Goal: Check status: Check status

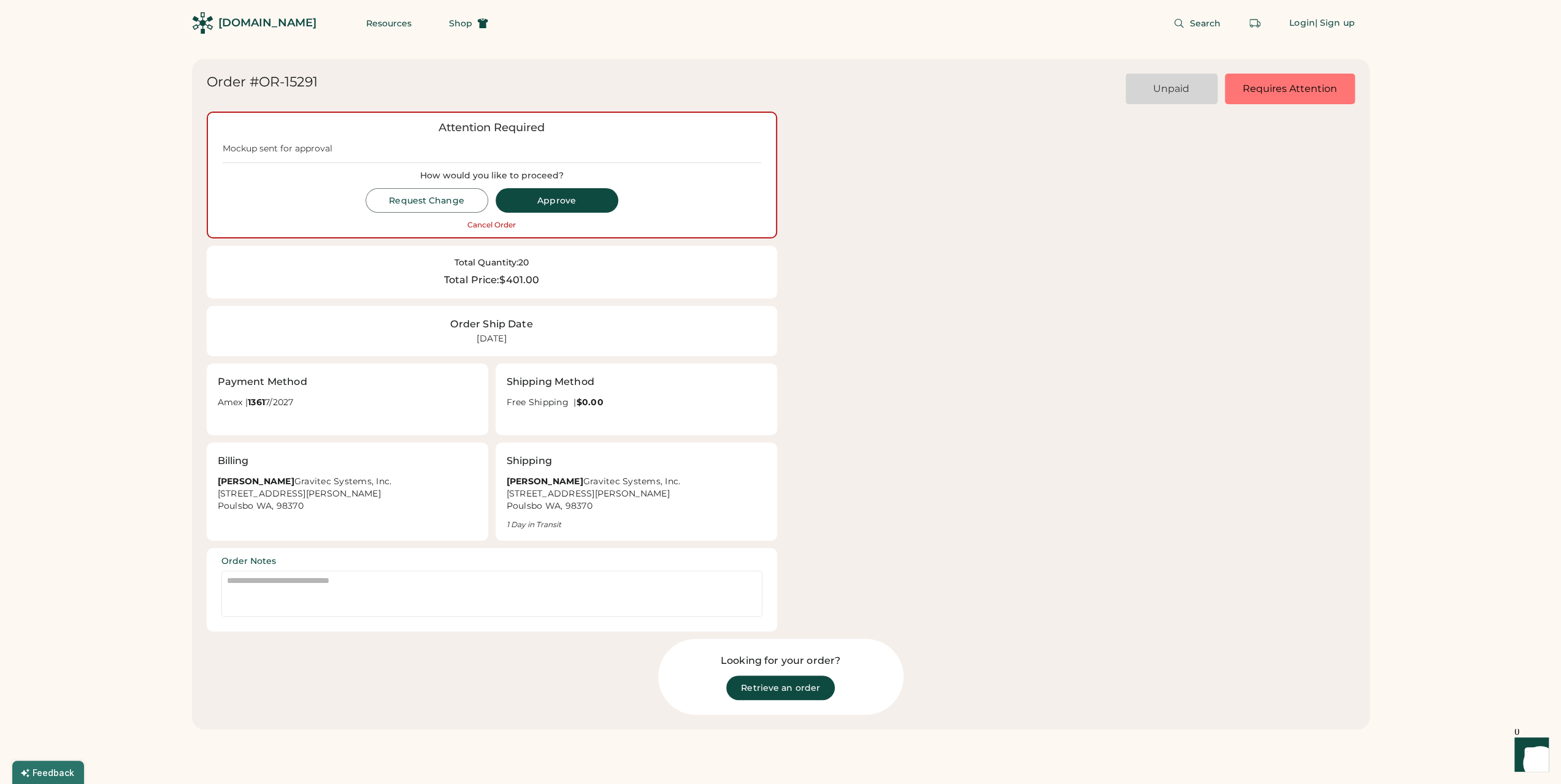
click at [769, 127] on div "Attention Required Mockup sent for approval How would you like to proceed? Requ…" at bounding box center [492, 175] width 571 height 127
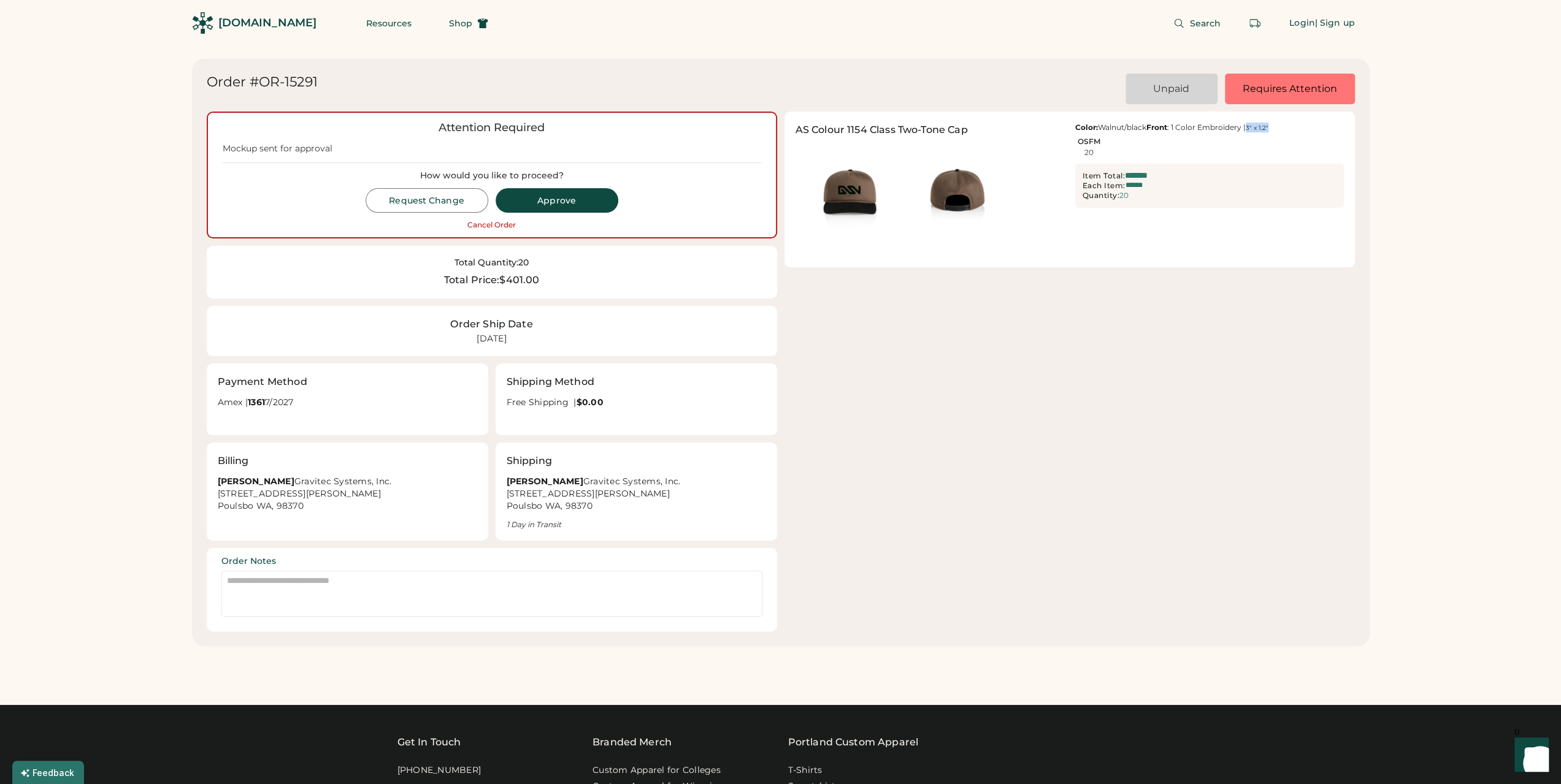
drag, startPoint x: 1173, startPoint y: 137, endPoint x: 1214, endPoint y: 137, distance: 41.0
click at [1214, 132] on div "Color: Walnut/black Front : 1 Color Embroidery | 3" x 1.2"" at bounding box center [1209, 127] width 269 height 10
drag, startPoint x: 451, startPoint y: 321, endPoint x: 539, endPoint y: 342, distance: 90.5
click at [539, 342] on div "Order Ship Date [DATE]" at bounding box center [492, 331] width 549 height 28
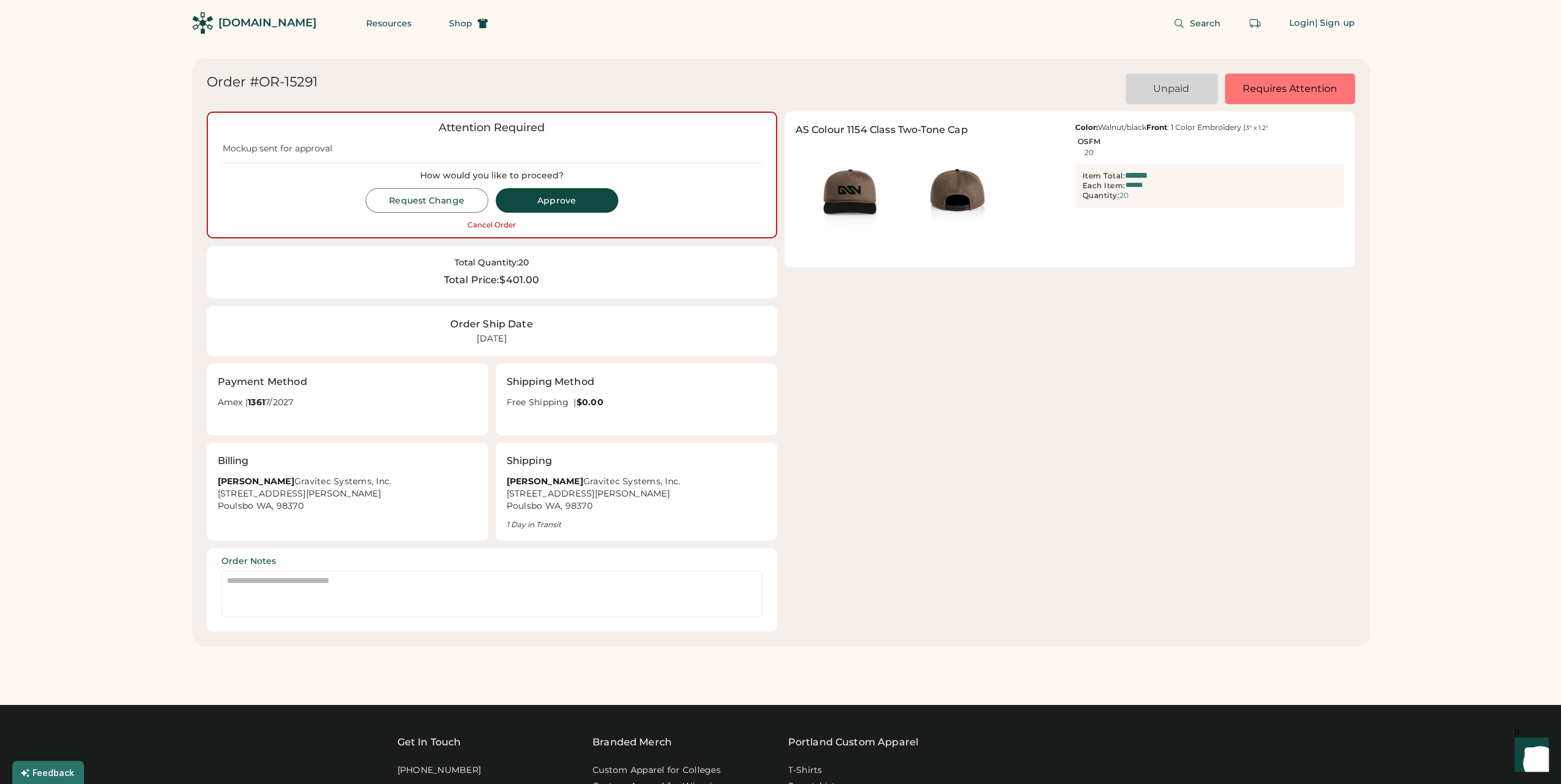
click at [539, 342] on div "Order Ship Date [DATE]" at bounding box center [492, 331] width 549 height 28
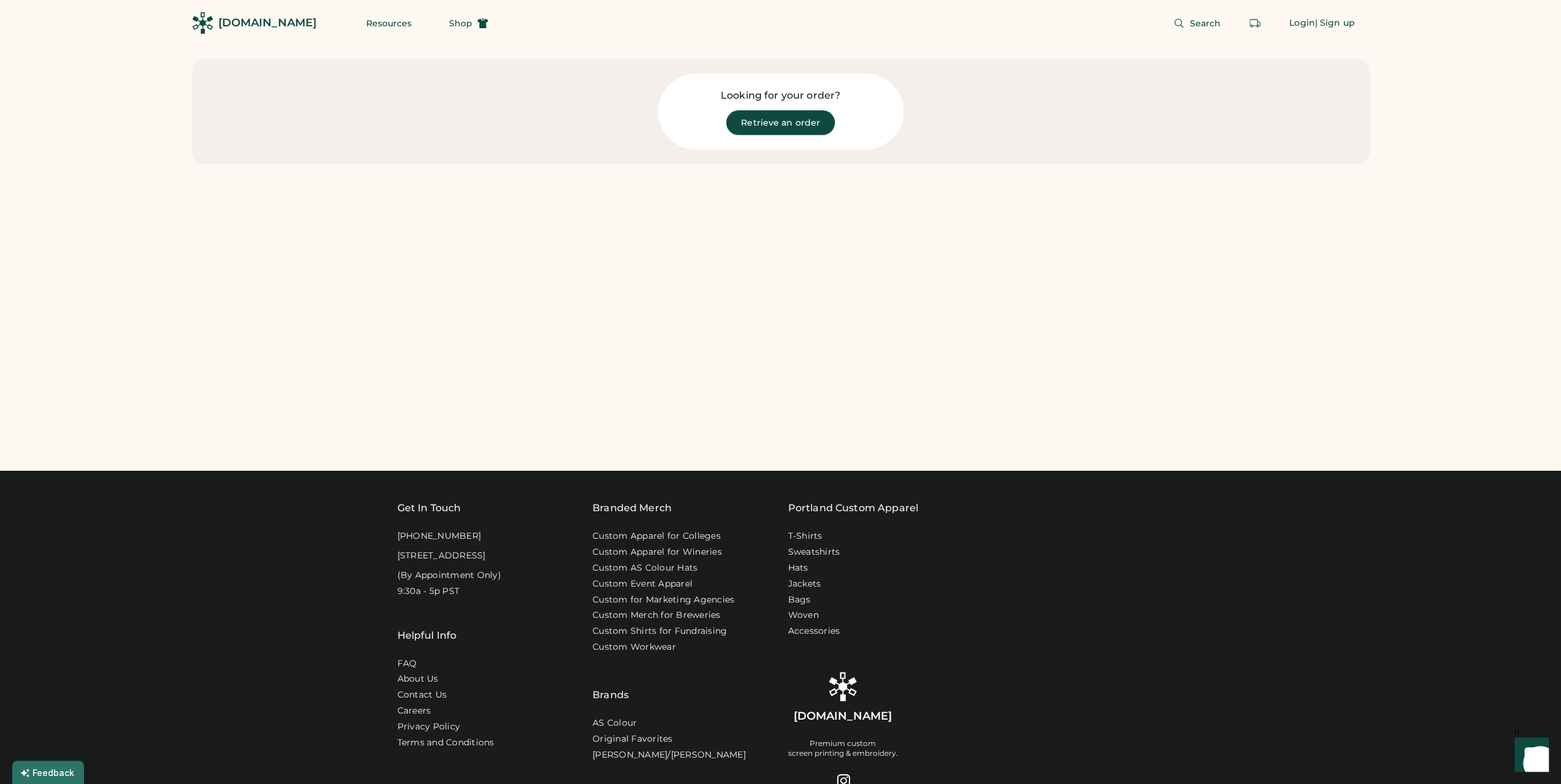
click at [778, 123] on button "Retrieve an order" at bounding box center [780, 122] width 108 height 25
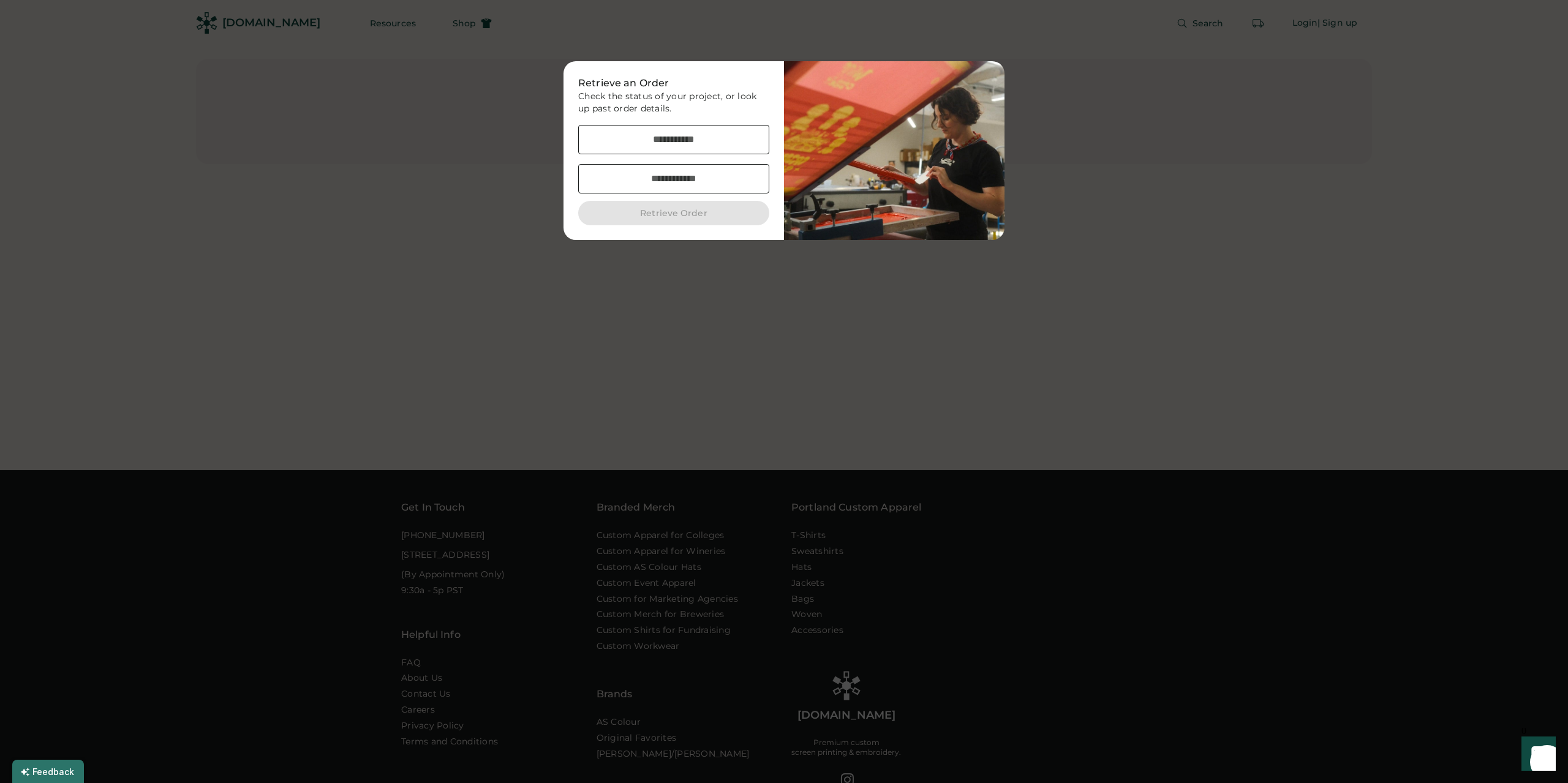
click at [691, 133] on input "email" at bounding box center [673, 139] width 191 height 30
type input "**********"
click at [654, 182] on input "input" at bounding box center [673, 179] width 191 height 30
paste input "*****"
type input "*****"
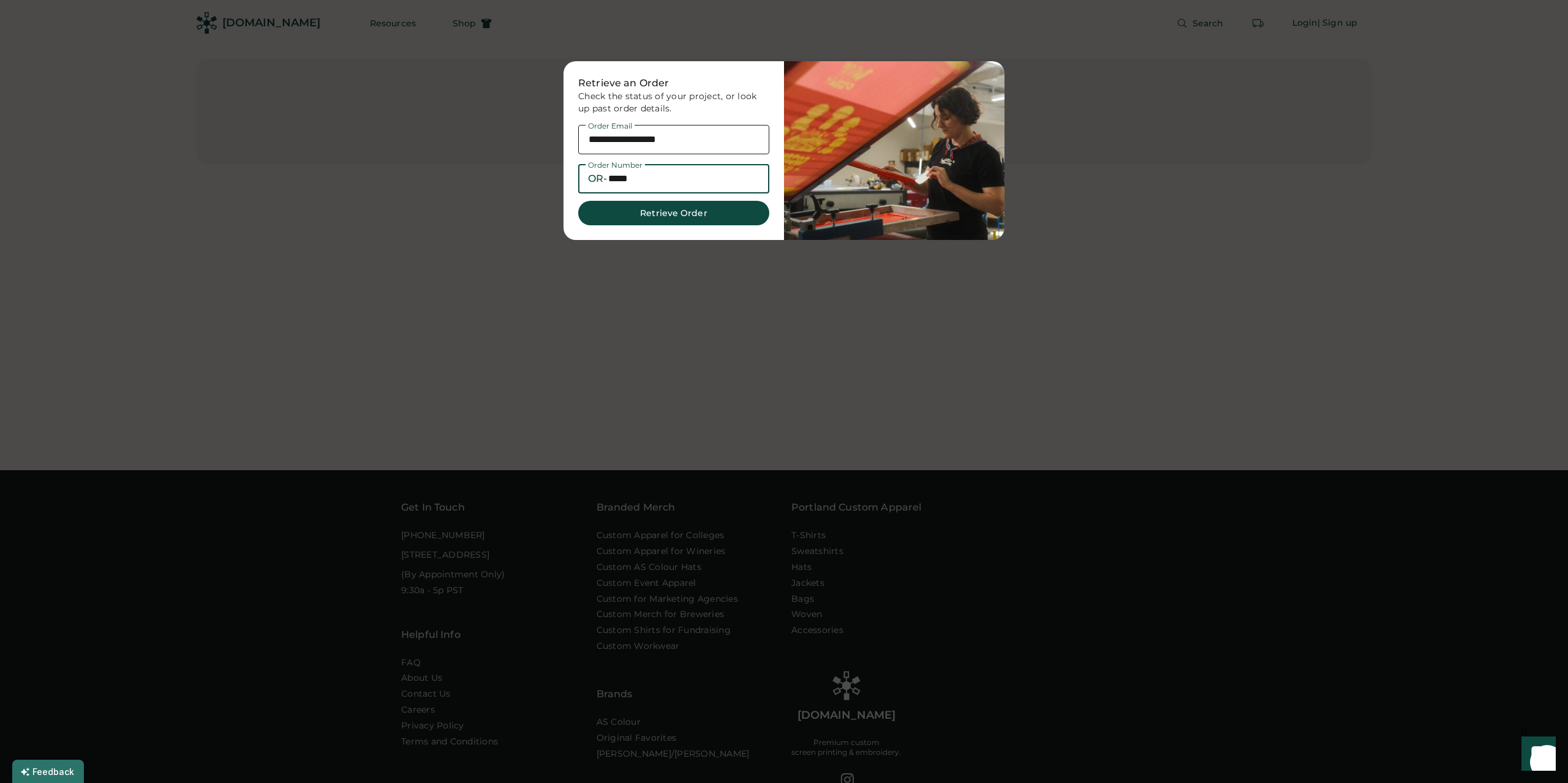
drag, startPoint x: 609, startPoint y: 175, endPoint x: 549, endPoint y: 179, distance: 60.1
click at [549, 179] on body "Order #OR-15291 Unpaid Requires Attention Attention Required How would you like…" at bounding box center [784, 391] width 1568 height 783
click at [708, 229] on div "**********" at bounding box center [673, 151] width 221 height 179
click at [710, 213] on button "Retrieve Order" at bounding box center [673, 213] width 191 height 25
click at [660, 219] on button "Retrieve Order" at bounding box center [673, 213] width 191 height 25
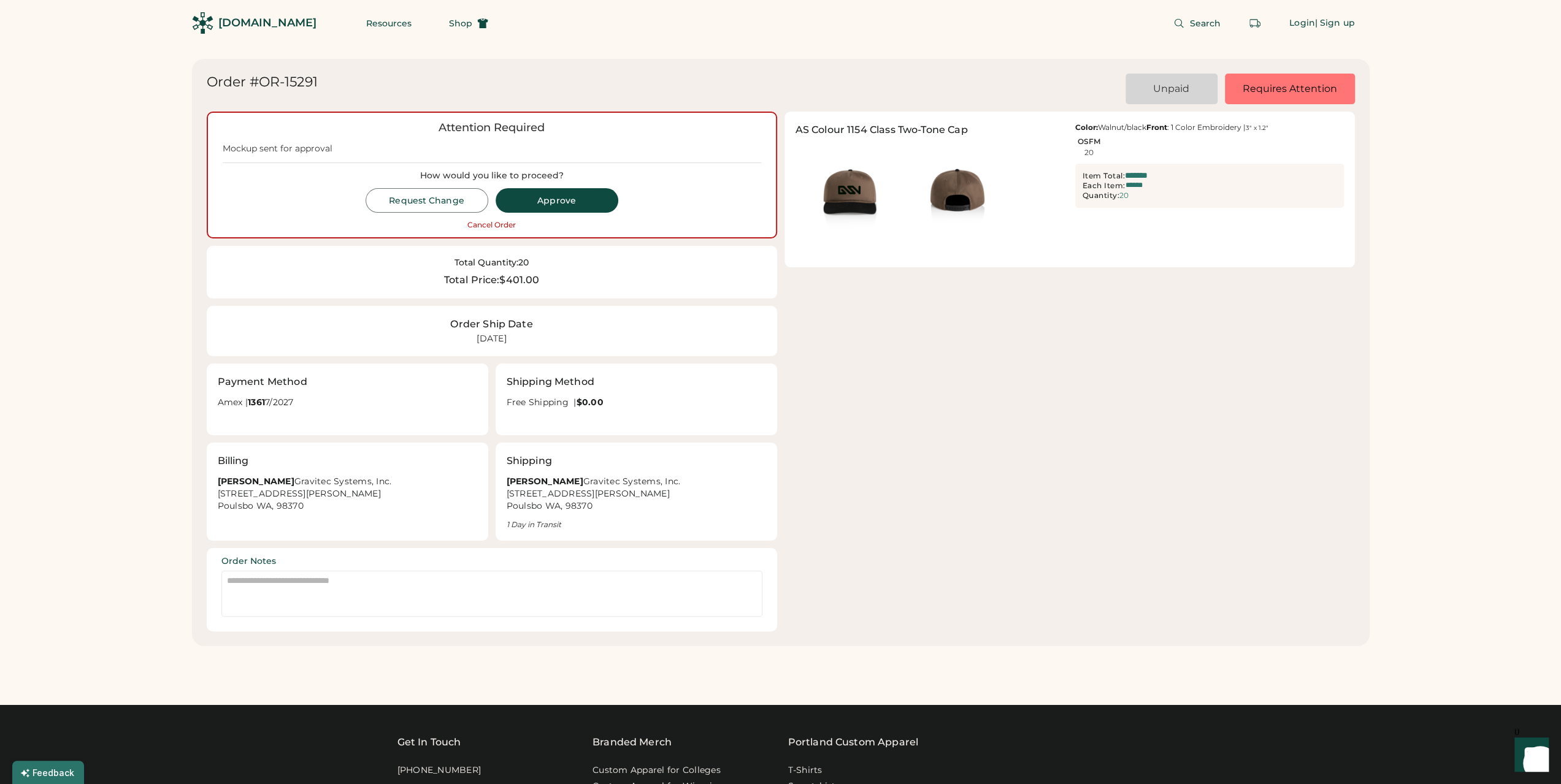
click at [873, 395] on div "Attention Required Mockup sent for approval How would you like to proceed? Requ…" at bounding box center [781, 371] width 1148 height 520
drag, startPoint x: 226, startPoint y: 149, endPoint x: 337, endPoint y: 153, distance: 111.1
click at [337, 153] on div "Mockup sent for approval" at bounding box center [492, 149] width 539 height 12
click at [571, 143] on div "Mockup sent for approval" at bounding box center [492, 149] width 539 height 12
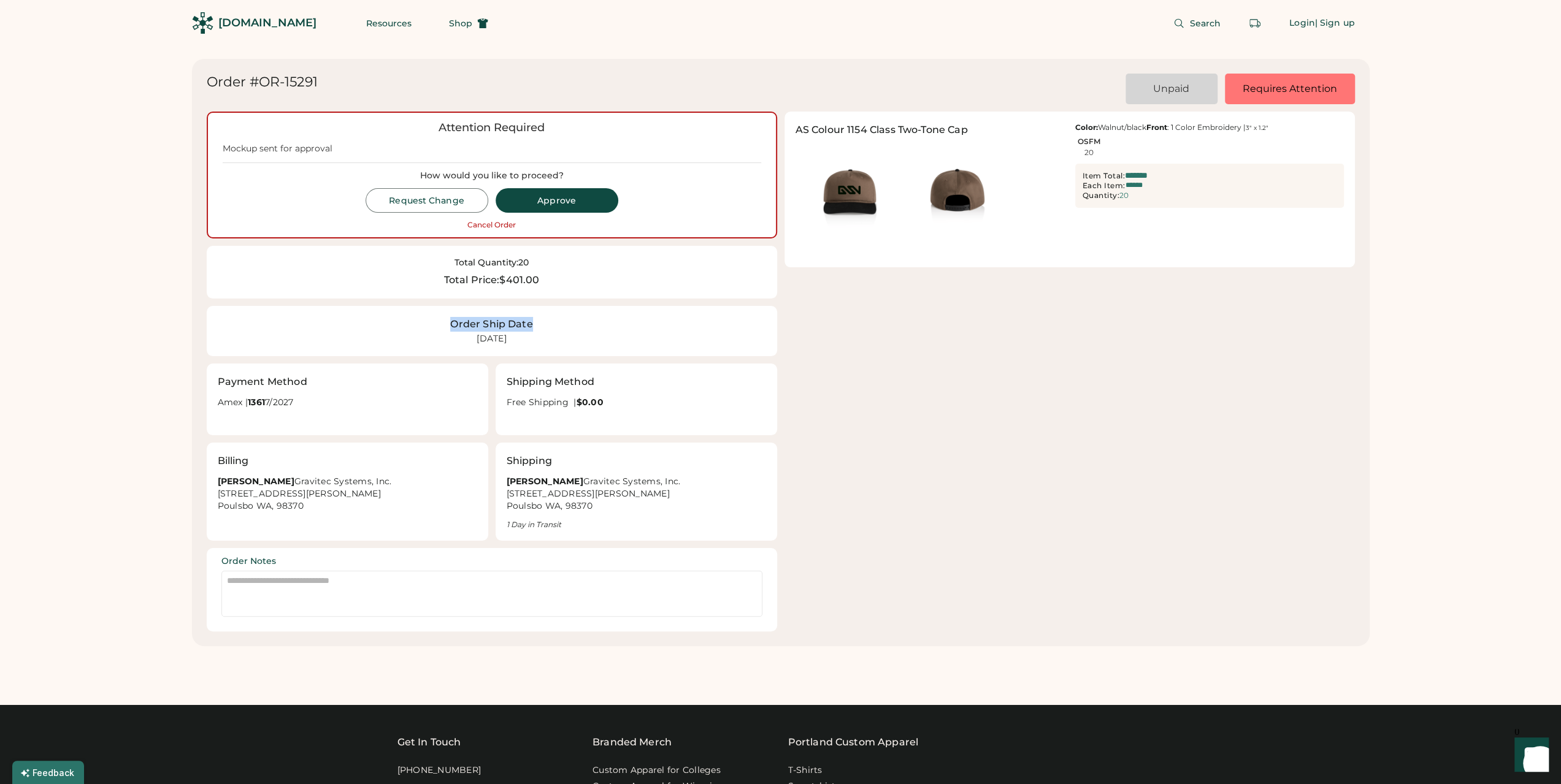
drag, startPoint x: 448, startPoint y: 322, endPoint x: 582, endPoint y: 346, distance: 136.1
click at [582, 346] on div "Order Ship Date [DATE]" at bounding box center [492, 331] width 571 height 50
click at [915, 195] on img at bounding box center [956, 195] width 108 height 108
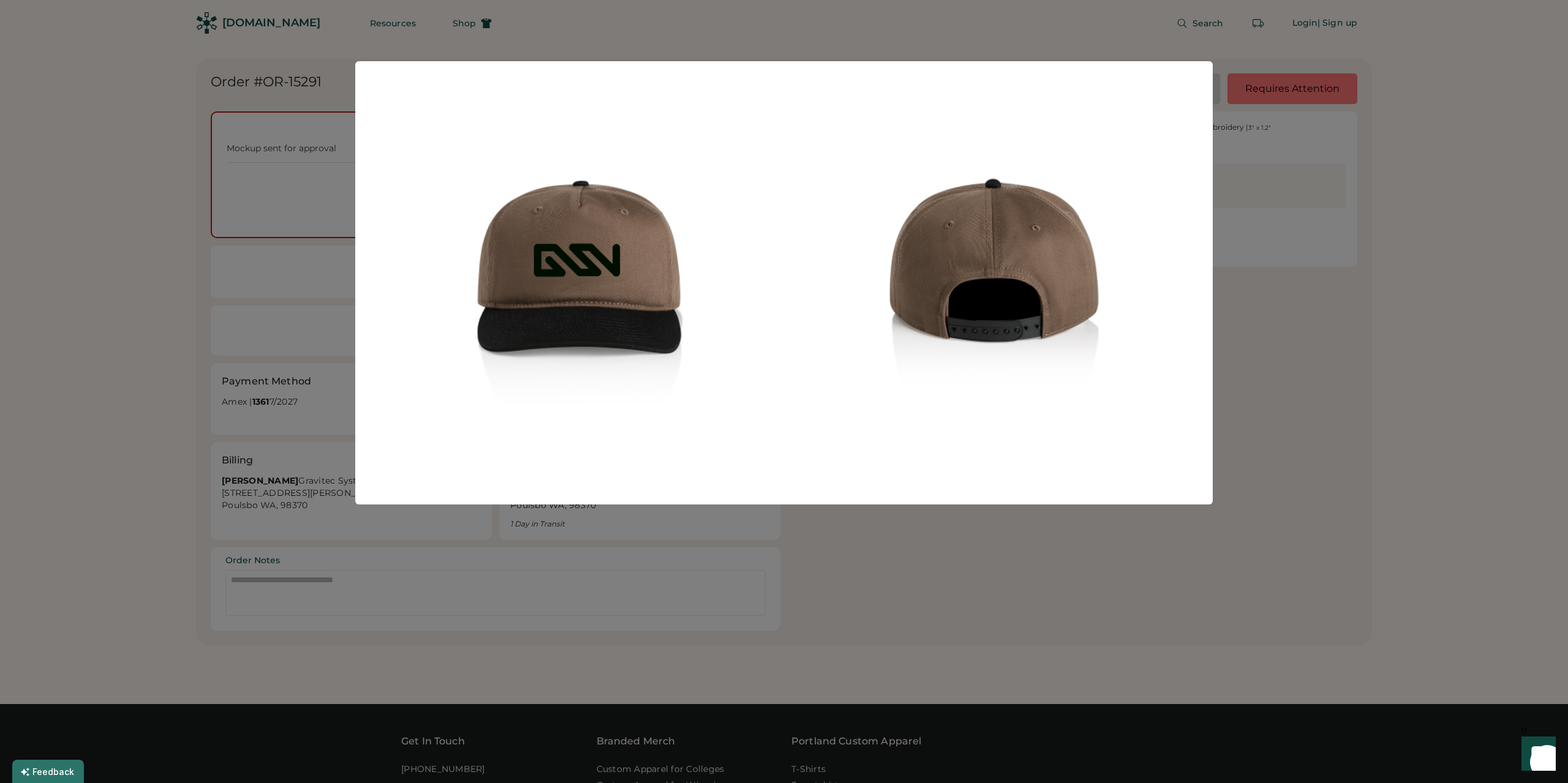
click at [845, 531] on div at bounding box center [784, 391] width 1568 height 783
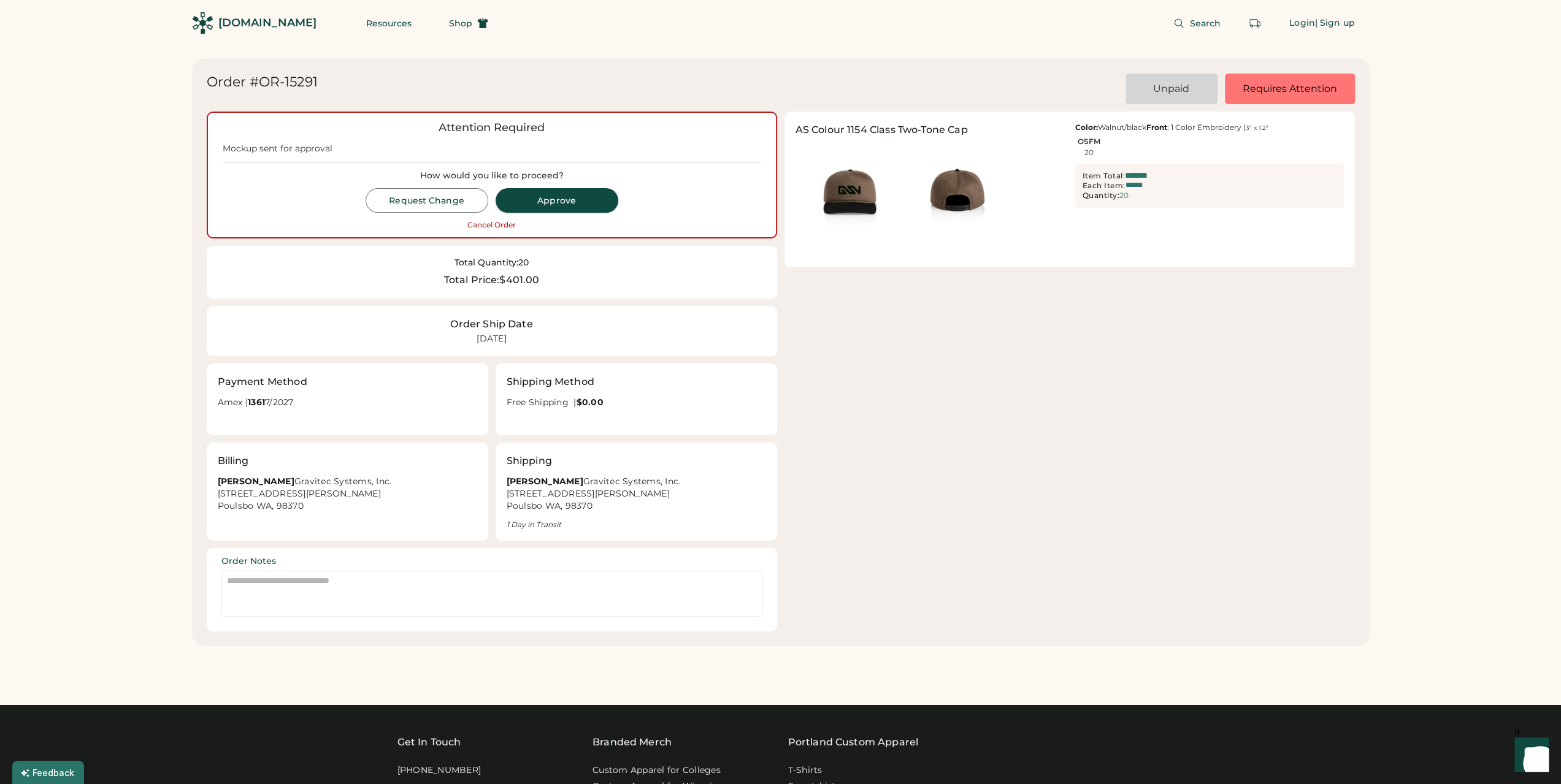
click at [549, 195] on button "Approve" at bounding box center [556, 200] width 122 height 25
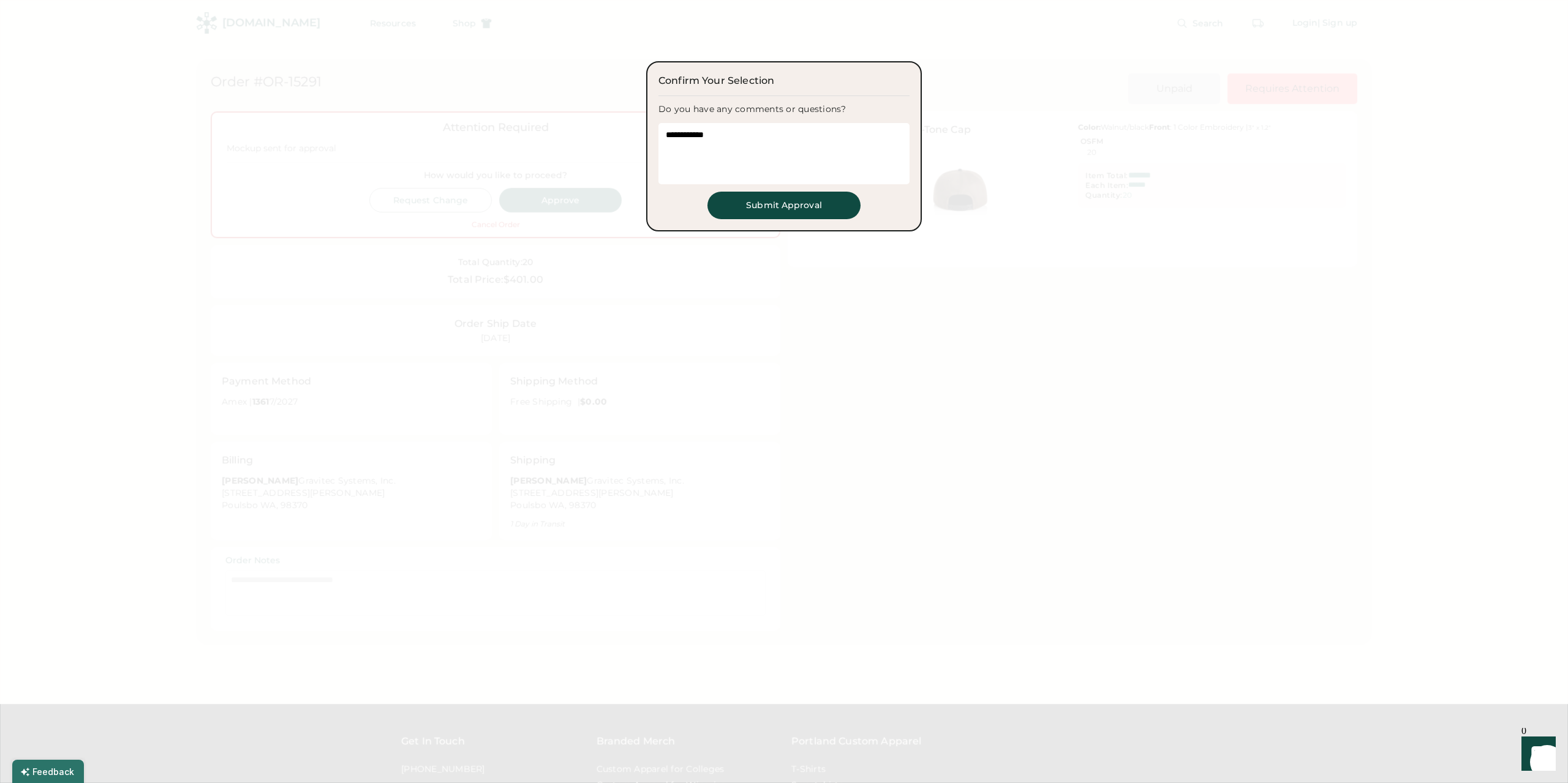
click at [732, 151] on textarea at bounding box center [784, 153] width 251 height 61
click at [752, 202] on button "Submit Approval" at bounding box center [784, 206] width 153 height 28
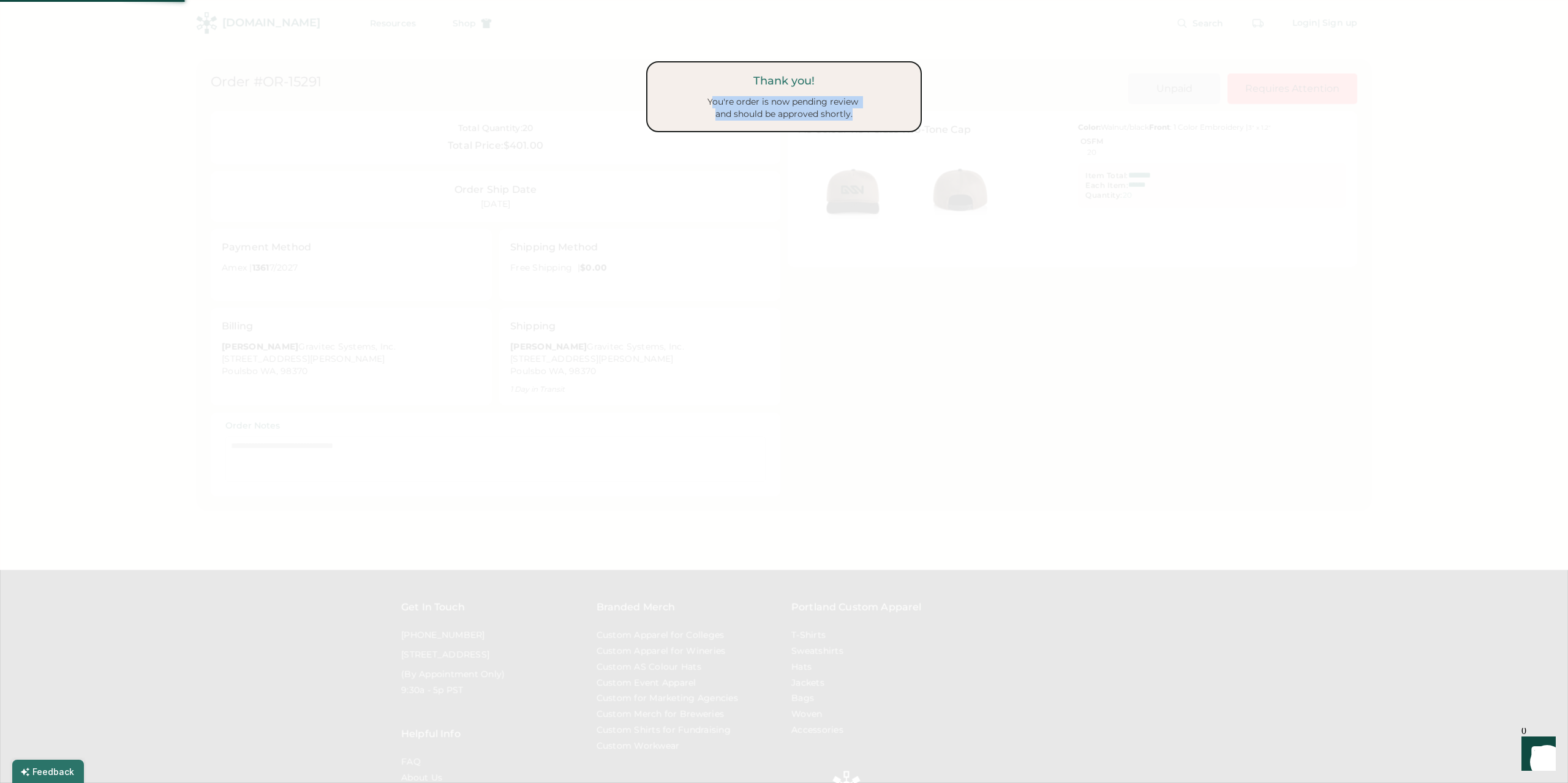
drag, startPoint x: 710, startPoint y: 102, endPoint x: 864, endPoint y: 111, distance: 154.3
click at [864, 111] on div "You're order is now pending review and should be approved shortly." at bounding box center [784, 107] width 251 height 24
click at [860, 111] on div "You're order is now pending review and should be approved shortly." at bounding box center [784, 107] width 251 height 24
drag, startPoint x: 719, startPoint y: 113, endPoint x: 907, endPoint y: 111, distance: 188.0
click at [907, 111] on div "You're order is now pending review and should be approved shortly." at bounding box center [784, 107] width 251 height 24
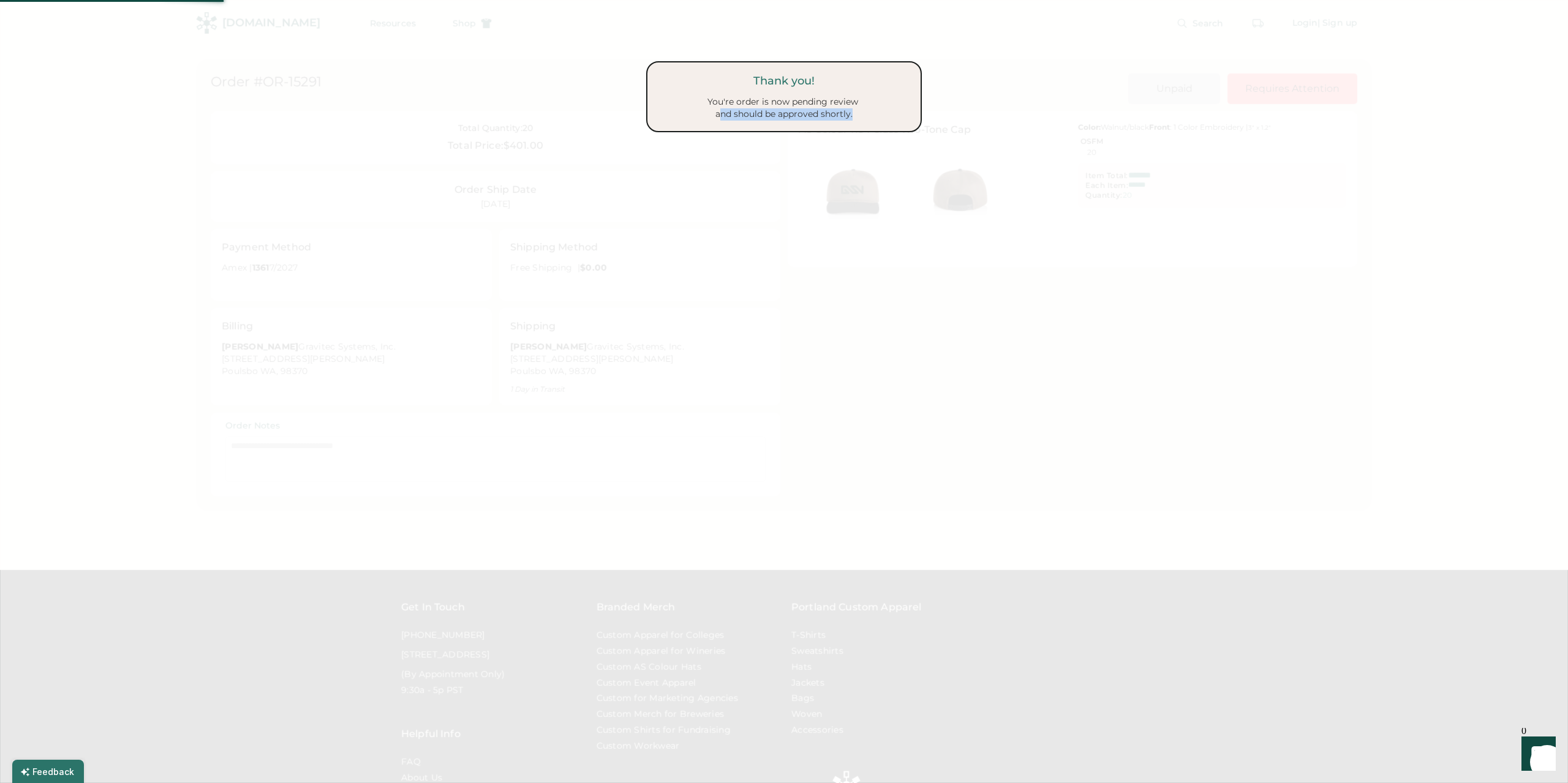
click at [907, 111] on div "You're order is now pending review and should be approved shortly." at bounding box center [784, 107] width 251 height 24
click at [849, 284] on div at bounding box center [784, 391] width 1568 height 783
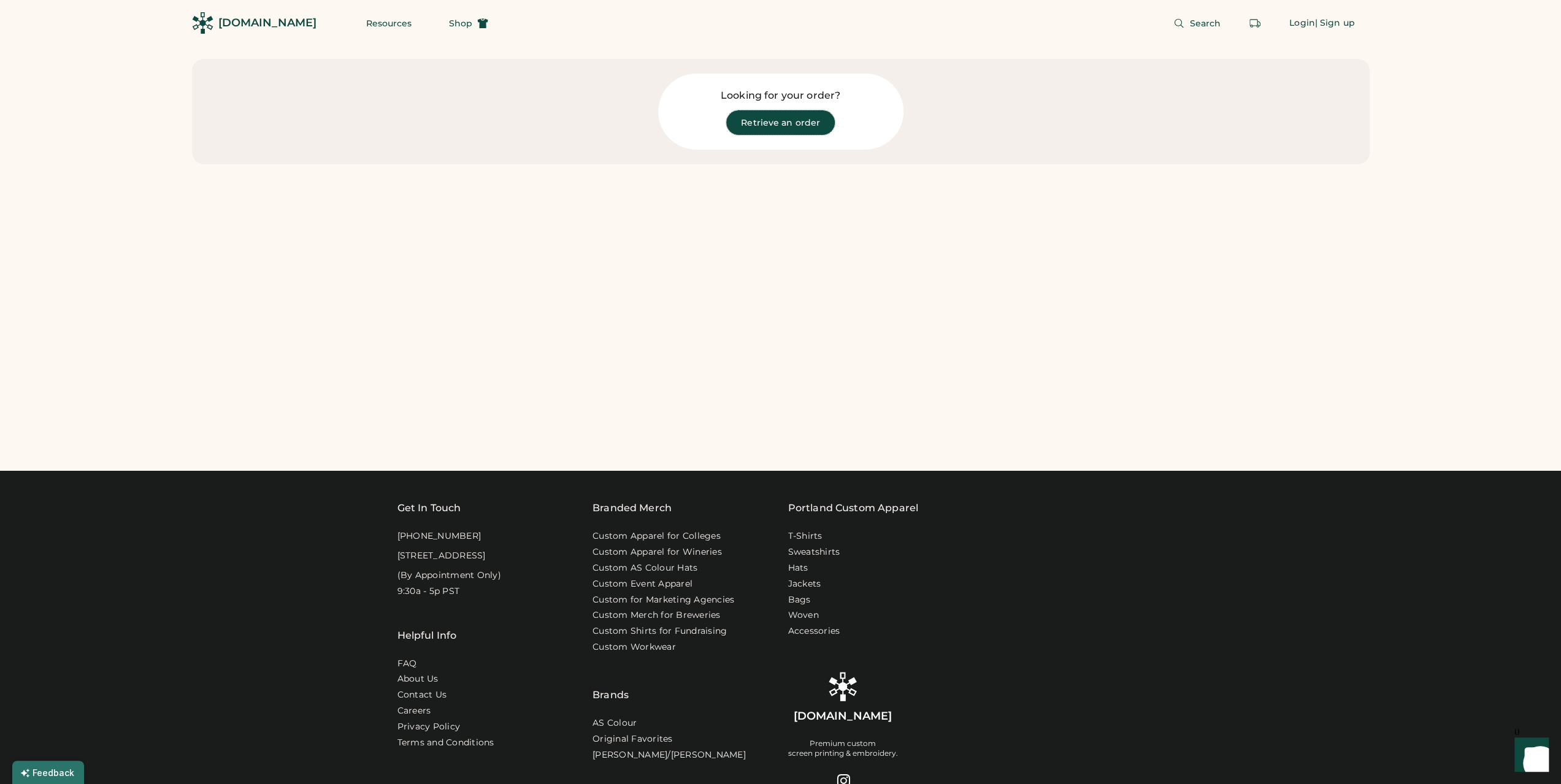
click at [741, 121] on button "Retrieve an order" at bounding box center [780, 122] width 108 height 25
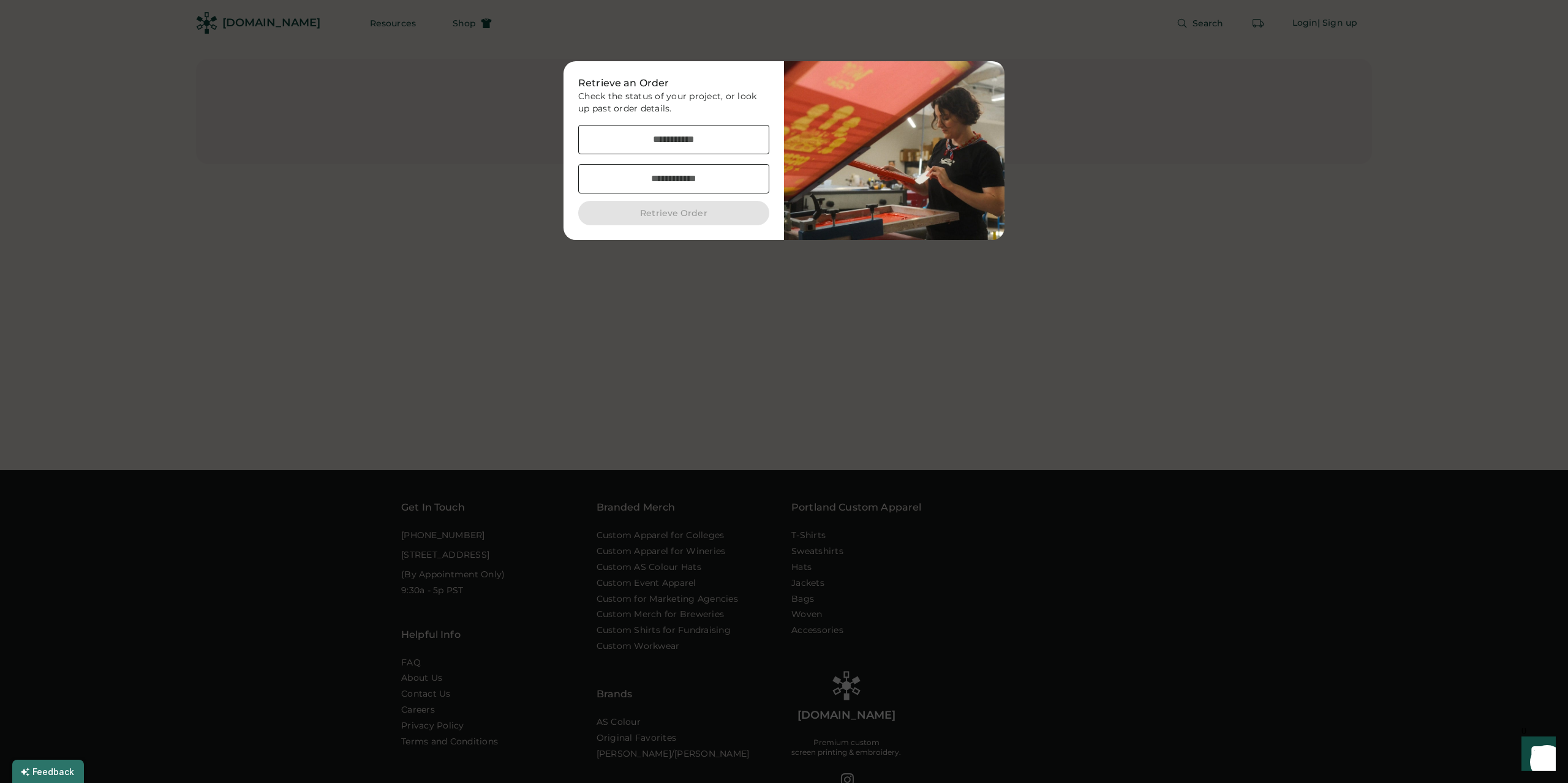
click at [707, 134] on input "email" at bounding box center [673, 139] width 191 height 30
type input "**********"
click at [657, 178] on input "input" at bounding box center [673, 179] width 191 height 30
paste input "*****"
type input "*****"
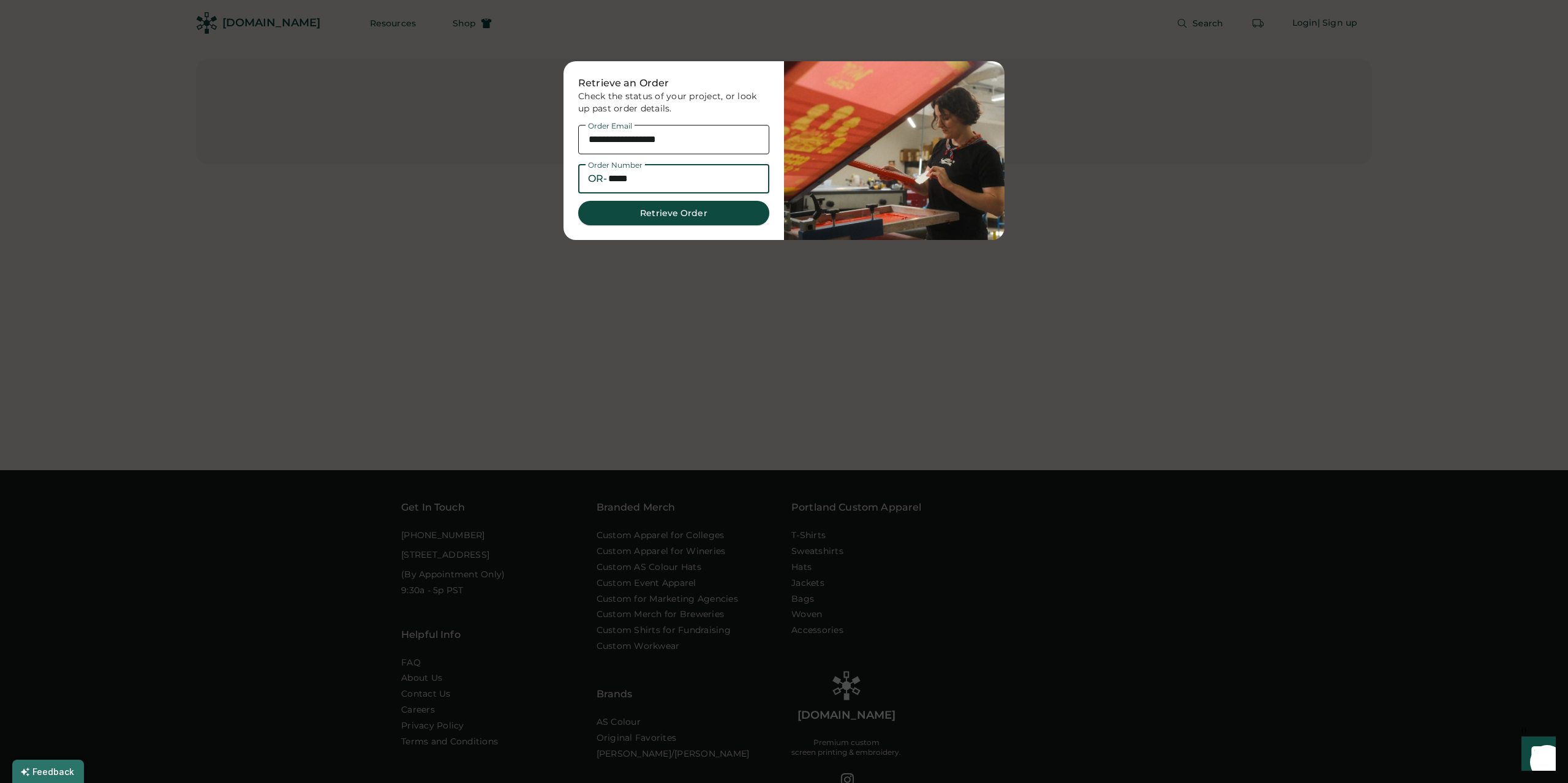
click at [741, 217] on button "Retrieve Order" at bounding box center [673, 213] width 191 height 25
